Goal: Task Accomplishment & Management: Use online tool/utility

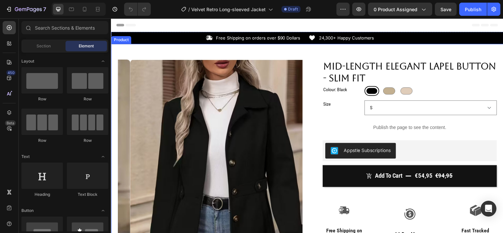
click at [177, 52] on div "Product Images Row Mid-length Elegant Lapel Button - Slim Fit Product Title Col…" at bounding box center [308, 222] width 395 height 357
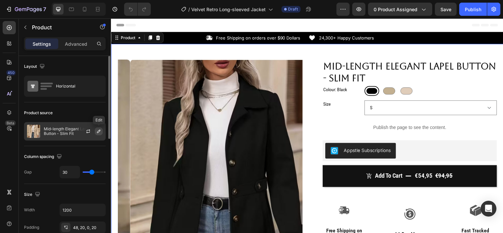
click at [96, 130] on icon "button" at bounding box center [98, 131] width 5 height 5
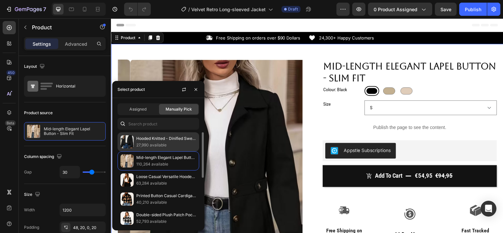
click at [141, 141] on p "Hooded Knitted - Dinified Sweater Cardigan" at bounding box center [166, 138] width 60 height 7
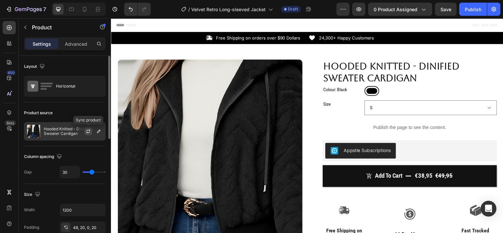
click at [86, 132] on icon "button" at bounding box center [88, 131] width 5 height 5
click at [99, 132] on icon "button" at bounding box center [98, 131] width 3 height 3
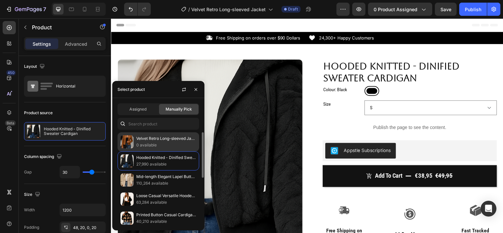
click at [159, 142] on p "0 available" at bounding box center [166, 145] width 60 height 7
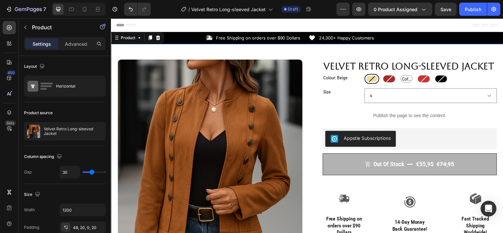
click at [304, 54] on div "Product Images Row Velvet Retro Long-sleeved Jacket Product Title Colour: Beige…" at bounding box center [308, 222] width 395 height 357
click at [354, 84] on div "Colour: Beige" at bounding box center [343, 79] width 39 height 10
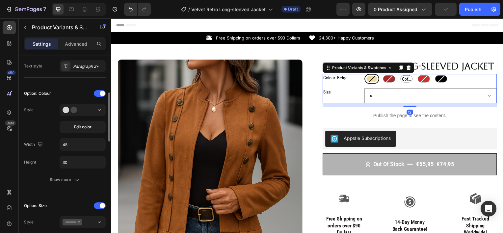
scroll to position [155, 0]
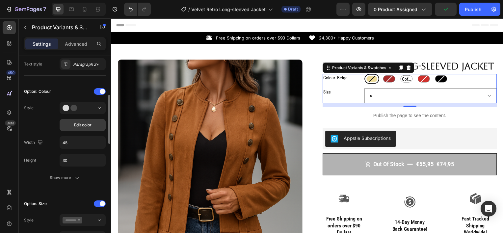
click at [88, 126] on span "Edit color" at bounding box center [82, 125] width 17 height 6
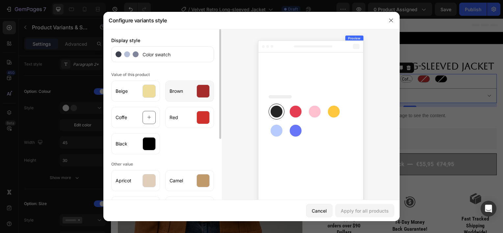
click at [198, 95] on div at bounding box center [202, 91] width 13 height 13
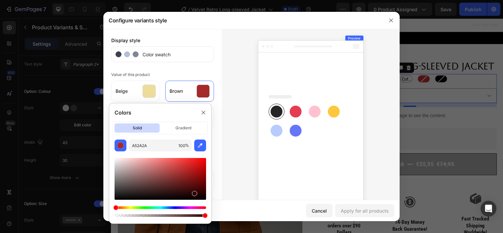
click at [193, 192] on div at bounding box center [159, 179] width 91 height 42
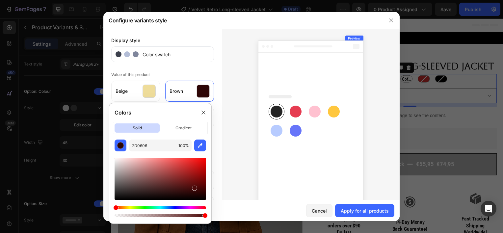
click at [194, 187] on div at bounding box center [159, 179] width 91 height 42
click at [191, 185] on div at bounding box center [159, 179] width 91 height 42
click at [192, 183] on div at bounding box center [159, 179] width 91 height 42
click at [183, 182] on div at bounding box center [159, 179] width 91 height 42
drag, startPoint x: 196, startPoint y: 183, endPoint x: 183, endPoint y: 171, distance: 17.5
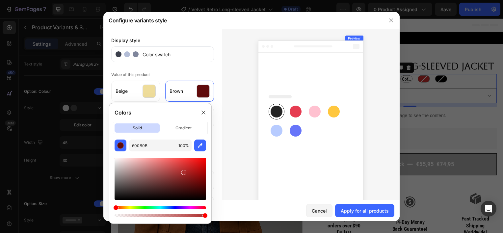
click at [183, 171] on div at bounding box center [159, 179] width 91 height 42
click at [185, 162] on div at bounding box center [159, 179] width 91 height 42
type input "E23636"
click at [200, 214] on div at bounding box center [201, 215] width 5 height 5
type input "94"
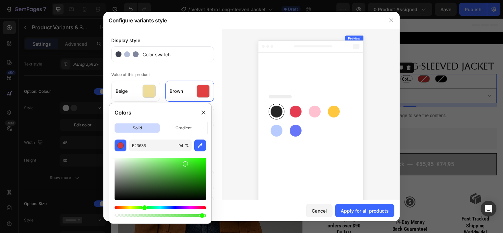
click at [143, 207] on div "Hue" at bounding box center [159, 207] width 91 height 3
click at [124, 205] on div at bounding box center [159, 188] width 91 height 62
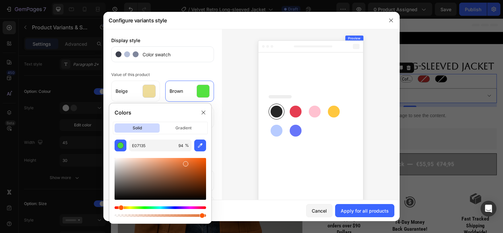
click at [120, 208] on div "Hue" at bounding box center [159, 207] width 91 height 3
click at [120, 208] on div "Hue" at bounding box center [120, 207] width 5 height 5
click at [167, 182] on div at bounding box center [159, 179] width 91 height 42
click at [172, 182] on div at bounding box center [159, 179] width 91 height 42
click at [174, 178] on div at bounding box center [159, 179] width 91 height 42
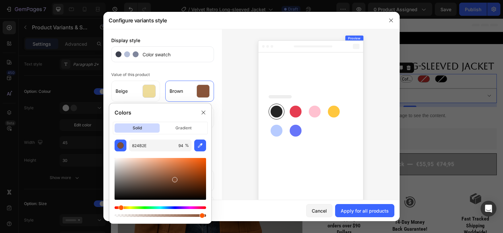
click at [169, 176] on div at bounding box center [159, 179] width 91 height 42
click at [164, 172] on div at bounding box center [159, 179] width 91 height 42
click at [153, 171] on div at bounding box center [159, 179] width 91 height 42
click at [196, 180] on div at bounding box center [159, 179] width 91 height 42
click at [196, 167] on div at bounding box center [159, 179] width 91 height 42
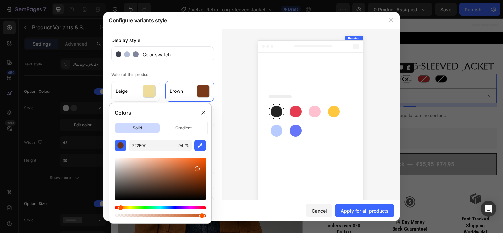
type input "C44F15"
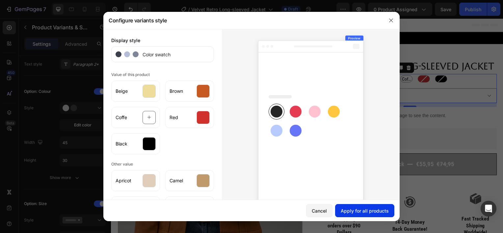
click at [358, 210] on div "Apply for all products" at bounding box center [364, 210] width 48 height 7
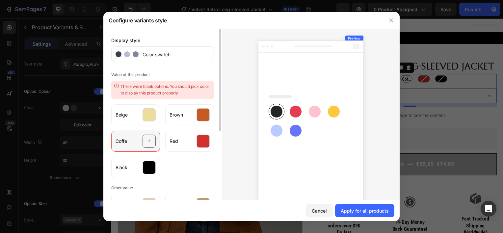
click at [147, 141] on icon at bounding box center [149, 141] width 4 height 4
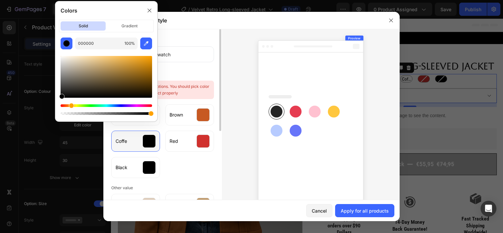
drag, startPoint x: 61, startPoint y: 105, endPoint x: 70, endPoint y: 105, distance: 9.9
click at [70, 105] on div "Hue" at bounding box center [71, 105] width 5 height 5
click at [136, 67] on div at bounding box center [106, 77] width 91 height 42
click at [113, 88] on div at bounding box center [106, 77] width 91 height 42
click at [95, 89] on div at bounding box center [106, 77] width 91 height 42
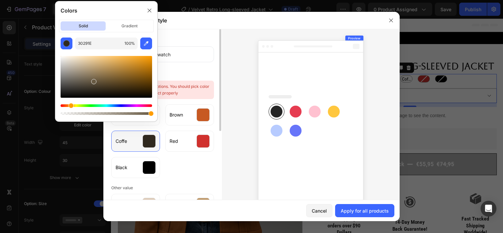
click at [93, 80] on div at bounding box center [106, 77] width 91 height 42
click at [105, 82] on div at bounding box center [106, 77] width 91 height 42
click at [128, 86] on div at bounding box center [106, 77] width 91 height 42
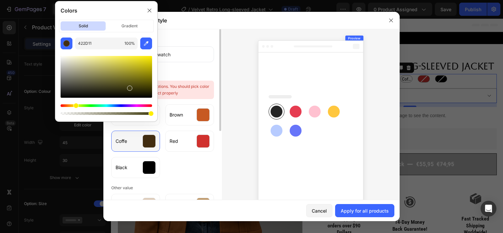
drag, startPoint x: 70, startPoint y: 105, endPoint x: 75, endPoint y: 105, distance: 5.6
click at [75, 105] on div "Hue" at bounding box center [75, 105] width 5 height 5
click at [97, 93] on div at bounding box center [106, 77] width 91 height 42
drag, startPoint x: 103, startPoint y: 78, endPoint x: 142, endPoint y: 67, distance: 40.6
click at [142, 67] on div at bounding box center [106, 77] width 91 height 42
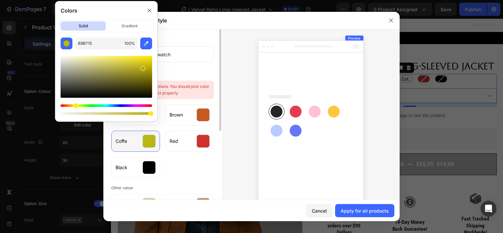
drag, startPoint x: 76, startPoint y: 105, endPoint x: 69, endPoint y: 105, distance: 6.2
click at [73, 105] on div "Hue" at bounding box center [75, 105] width 5 height 5
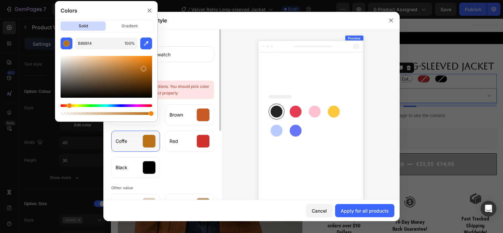
click at [69, 105] on div "Hue" at bounding box center [69, 105] width 5 height 5
click at [105, 71] on div at bounding box center [106, 77] width 91 height 42
click at [107, 66] on div at bounding box center [106, 77] width 91 height 42
click at [91, 66] on div at bounding box center [106, 77] width 91 height 42
click at [78, 77] on div at bounding box center [106, 77] width 91 height 42
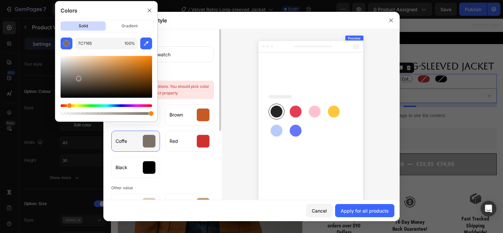
click at [89, 85] on div at bounding box center [106, 77] width 91 height 42
click at [103, 87] on div at bounding box center [106, 77] width 91 height 42
click at [99, 83] on div at bounding box center [106, 77] width 91 height 42
click at [105, 84] on div at bounding box center [106, 77] width 91 height 42
click at [108, 81] on div at bounding box center [106, 77] width 91 height 42
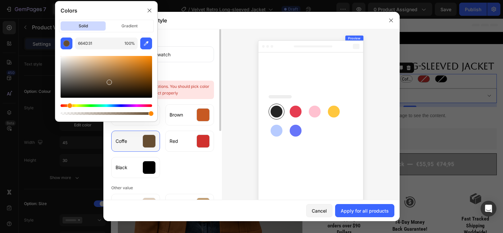
click at [111, 79] on div at bounding box center [106, 77] width 91 height 42
click at [123, 84] on div at bounding box center [106, 77] width 91 height 42
click at [129, 86] on div at bounding box center [106, 77] width 91 height 42
click at [128, 84] on div at bounding box center [106, 77] width 91 height 42
click at [122, 84] on div at bounding box center [106, 77] width 91 height 42
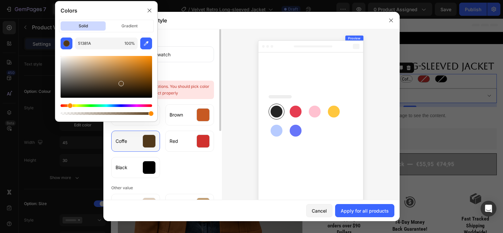
click at [121, 82] on div at bounding box center [106, 77] width 91 height 42
click at [144, 93] on div at bounding box center [106, 77] width 91 height 42
drag, startPoint x: 144, startPoint y: 93, endPoint x: 142, endPoint y: 85, distance: 8.3
click at [142, 86] on div at bounding box center [142, 88] width 5 height 5
drag, startPoint x: 142, startPoint y: 85, endPoint x: 142, endPoint y: 81, distance: 3.9
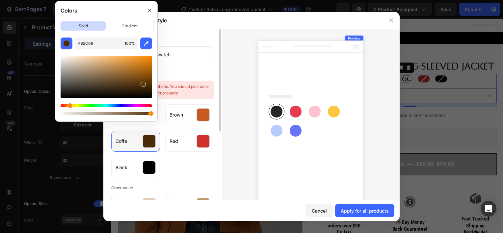
click at [142, 82] on div at bounding box center [142, 84] width 5 height 5
type input "603A0A"
click at [181, 139] on div "Red" at bounding box center [189, 141] width 49 height 21
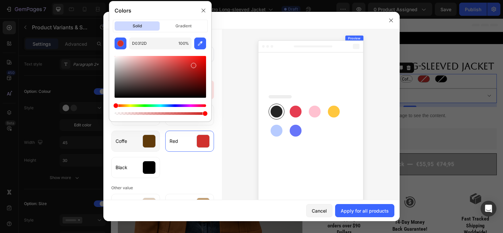
click at [193, 64] on div at bounding box center [159, 77] width 91 height 42
click at [193, 62] on div at bounding box center [159, 77] width 91 height 42
click at [200, 59] on div at bounding box center [159, 77] width 91 height 42
click at [184, 77] on div at bounding box center [159, 77] width 91 height 42
click at [192, 75] on div at bounding box center [159, 77] width 91 height 42
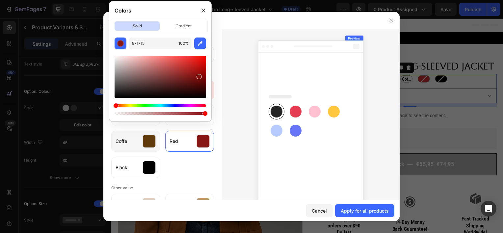
click at [198, 75] on div at bounding box center [159, 77] width 91 height 42
click at [196, 72] on div at bounding box center [159, 77] width 91 height 42
type input "991310"
click at [361, 207] on div "Apply for all products" at bounding box center [364, 210] width 48 height 7
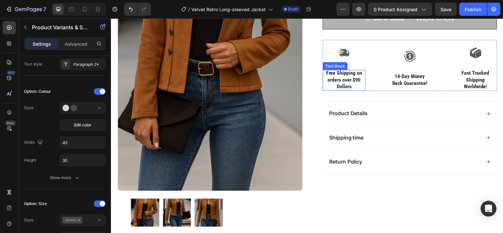
scroll to position [149, 0]
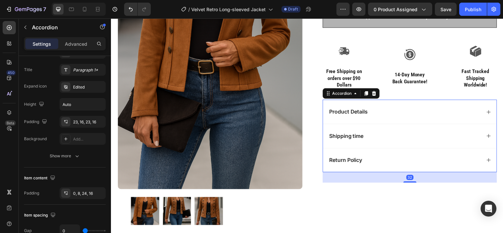
click at [387, 112] on div "Product Details" at bounding box center [406, 112] width 154 height 9
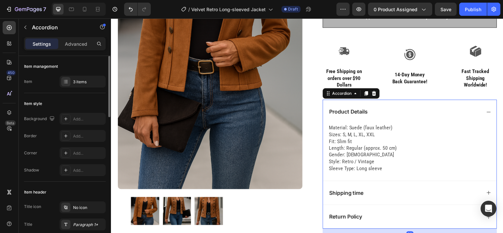
click at [392, 113] on div "Product Details" at bounding box center [406, 112] width 154 height 9
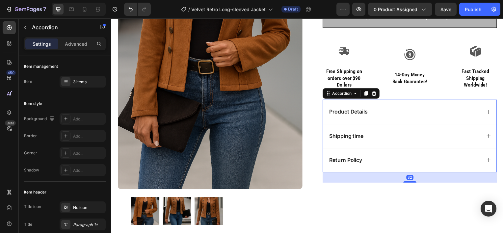
click at [382, 135] on div "Shipping time" at bounding box center [406, 136] width 154 height 9
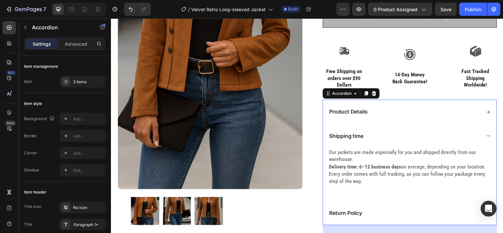
click at [382, 135] on div "Shipping time" at bounding box center [406, 136] width 154 height 9
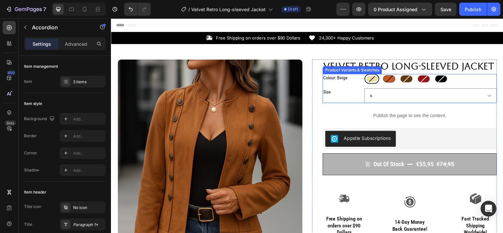
click at [390, 77] on div at bounding box center [391, 79] width 12 height 7
click at [383, 74] on input "Brown Brown" at bounding box center [383, 74] width 0 height 0
radio input "true"
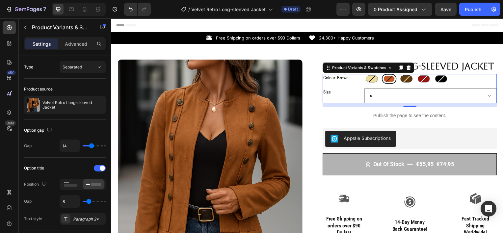
click at [406, 81] on div at bounding box center [408, 79] width 12 height 7
click at [401, 74] on input "Coffe Coffe" at bounding box center [400, 74] width 0 height 0
radio input "true"
click at [373, 81] on div at bounding box center [373, 79] width 12 height 7
click at [366, 74] on input "Beige Beige" at bounding box center [365, 74] width 0 height 0
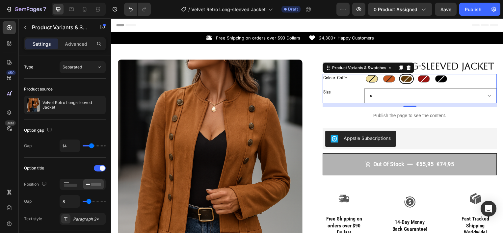
radio input "true"
click at [410, 7] on span "0 product assigned" at bounding box center [395, 9] width 44 height 7
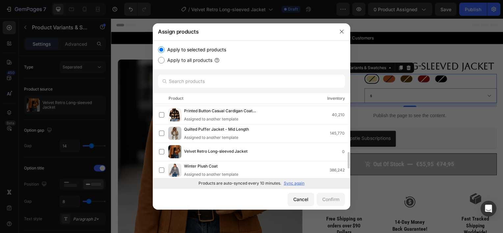
scroll to position [219, 0]
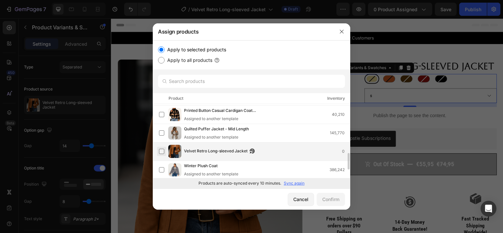
click at [159, 151] on label at bounding box center [161, 151] width 5 height 5
click at [330, 206] on div "Cancel Confirm" at bounding box center [251, 198] width 197 height 21
click at [329, 203] on button "Confirm" at bounding box center [330, 199] width 28 height 13
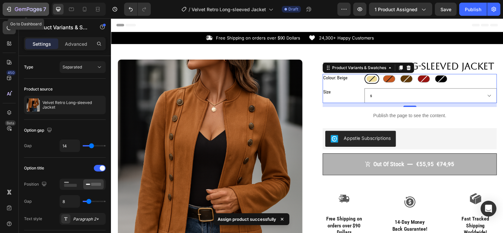
click at [10, 5] on div "7" at bounding box center [26, 9] width 40 height 8
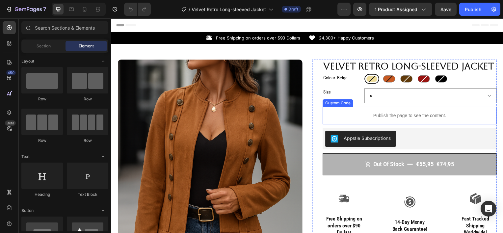
click at [385, 114] on p "Publish the page to see the content." at bounding box center [411, 116] width 175 height 7
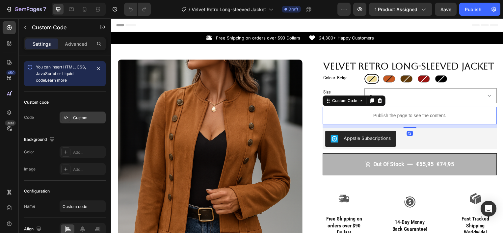
click at [82, 115] on div "Custom" at bounding box center [88, 118] width 31 height 6
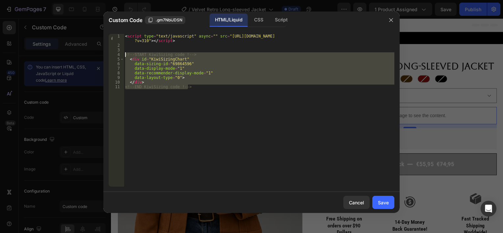
drag, startPoint x: 194, startPoint y: 87, endPoint x: 122, endPoint y: 54, distance: 78.5
click at [122, 54] on div "<!-- END KiwiSizing code !--> 1 2 3 4 5 6 7 8 9 10 11 < script type = "text/jav…" at bounding box center [252, 110] width 286 height 153
type textarea "<!-- START KiwiSizing code !--> <div id="KiwiSizingChart""
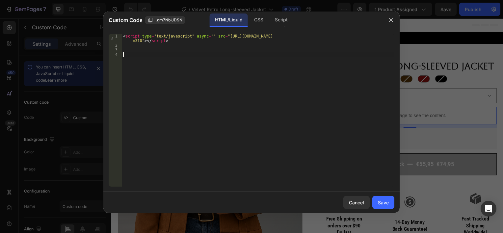
paste textarea "<!-- END KiwiSizing code !-->"
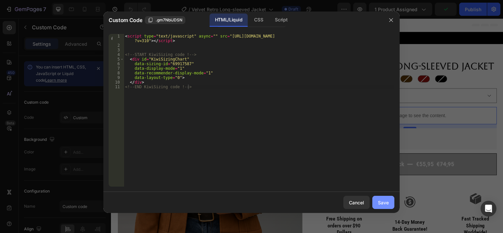
click at [389, 199] on button "Save" at bounding box center [383, 202] width 22 height 13
type textarea "</div> <!-- END KiwiSizing code !-->"
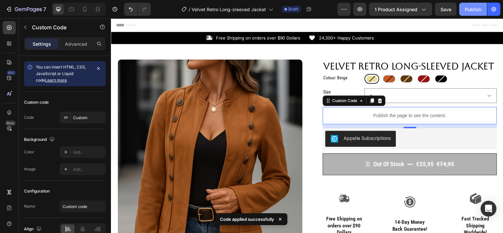
click at [463, 13] on button "Publish" at bounding box center [473, 9] width 28 height 13
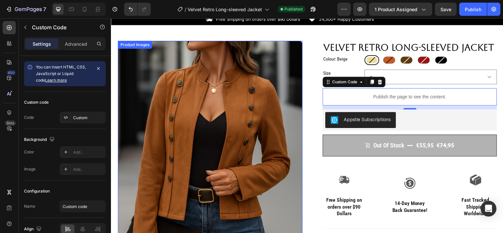
scroll to position [17, 0]
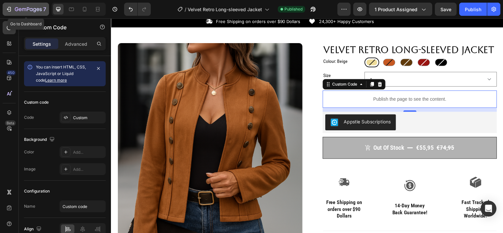
click at [35, 9] on icon "button" at bounding box center [34, 10] width 3 height 4
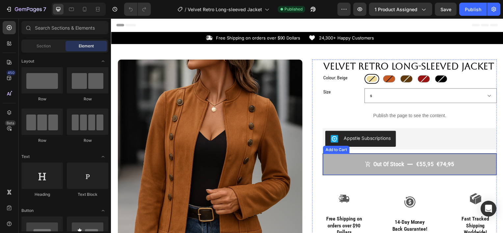
click at [373, 159] on button "Out of stock €55,95 €74,95" at bounding box center [411, 165] width 175 height 21
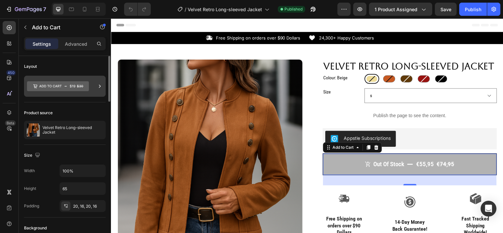
click at [78, 79] on icon at bounding box center [58, 86] width 62 height 15
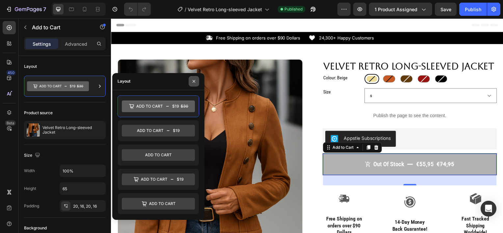
click at [192, 83] on icon "button" at bounding box center [193, 81] width 3 height 3
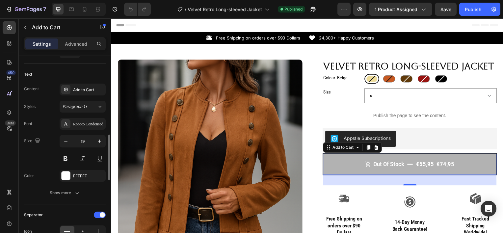
scroll to position [342, 0]
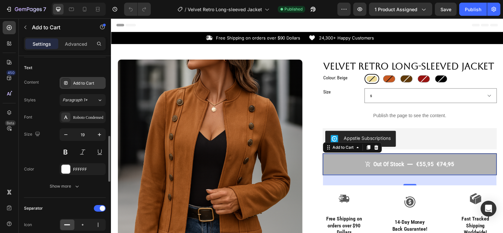
click at [79, 84] on div "Add to Cart" at bounding box center [88, 83] width 31 height 6
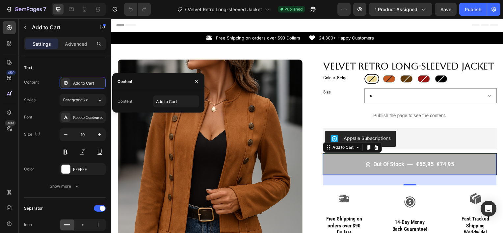
click at [135, 102] on div "Content Add to Cart" at bounding box center [158, 101] width 82 height 12
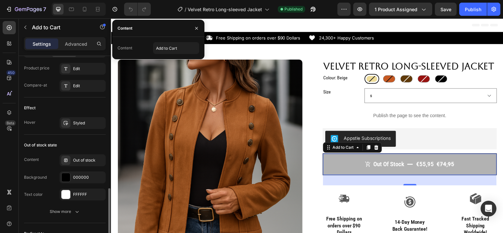
scroll to position [565, 0]
click at [78, 141] on div "Out of stock state" at bounding box center [65, 144] width 82 height 11
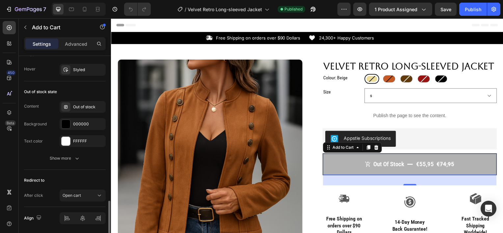
scroll to position [639, 0]
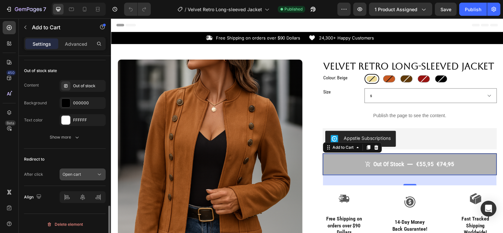
click at [79, 172] on span "Open cart" at bounding box center [71, 174] width 18 height 5
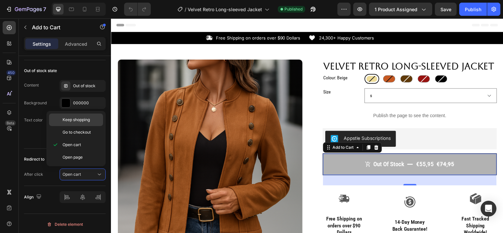
click at [75, 117] on span "Keep shopping" at bounding box center [75, 120] width 27 height 6
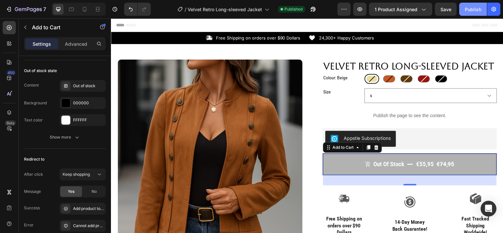
click at [472, 11] on div "Publish" at bounding box center [472, 9] width 16 height 7
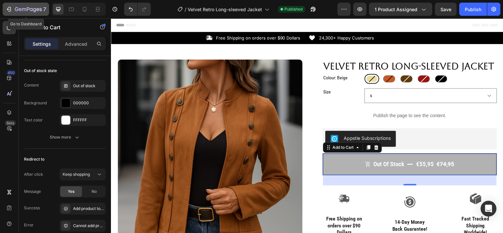
click at [22, 10] on icon "button" at bounding box center [28, 10] width 27 height 6
